Goal: Information Seeking & Learning: Check status

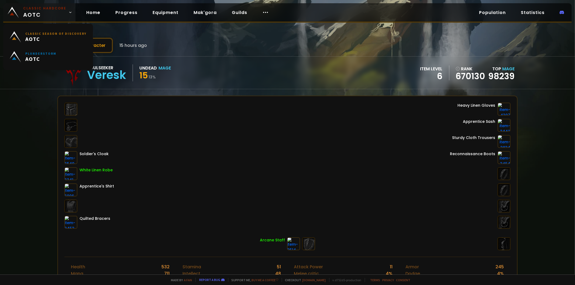
click at [27, 13] on span "Classic Hardcore AOTC" at bounding box center [44, 12] width 43 height 13
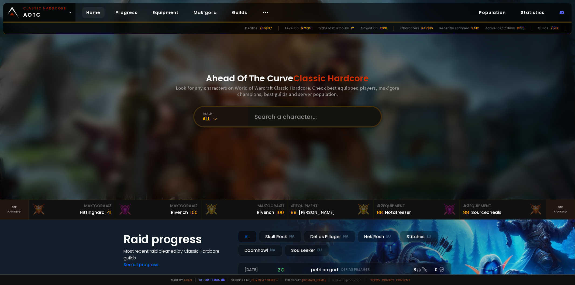
click at [265, 112] on input "text" at bounding box center [312, 116] width 123 height 19
type input "naemy"
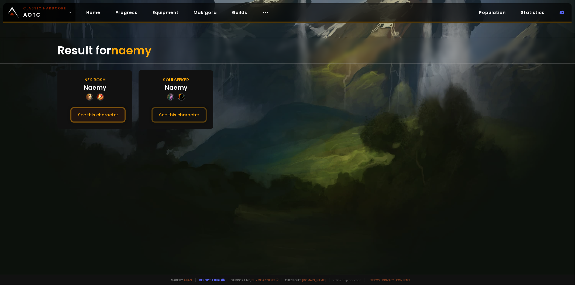
click at [103, 119] on button "See this character" at bounding box center [97, 114] width 55 height 15
